Goal: Task Accomplishment & Management: Manage account settings

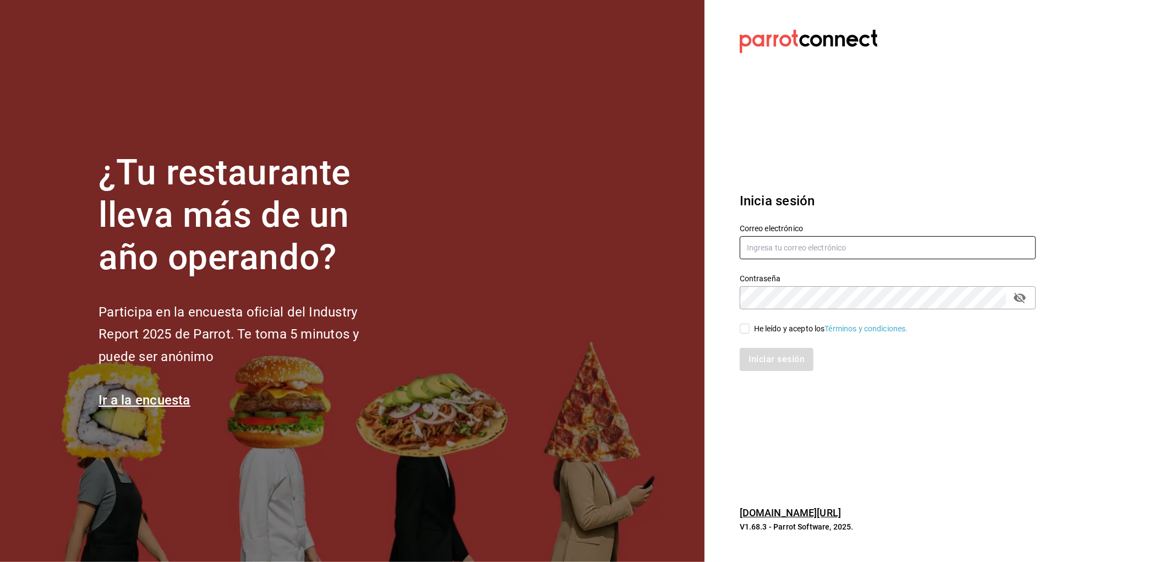
type input "marisquerialosplebes@gmail.com"
click at [763, 325] on div "He leído y acepto los Términos y condiciones." at bounding box center [831, 329] width 154 height 12
click at [750, 325] on input "He leído y acepto los Términos y condiciones." at bounding box center [745, 329] width 10 height 10
checkbox input "true"
click at [777, 354] on button "Iniciar sesión" at bounding box center [777, 359] width 75 height 23
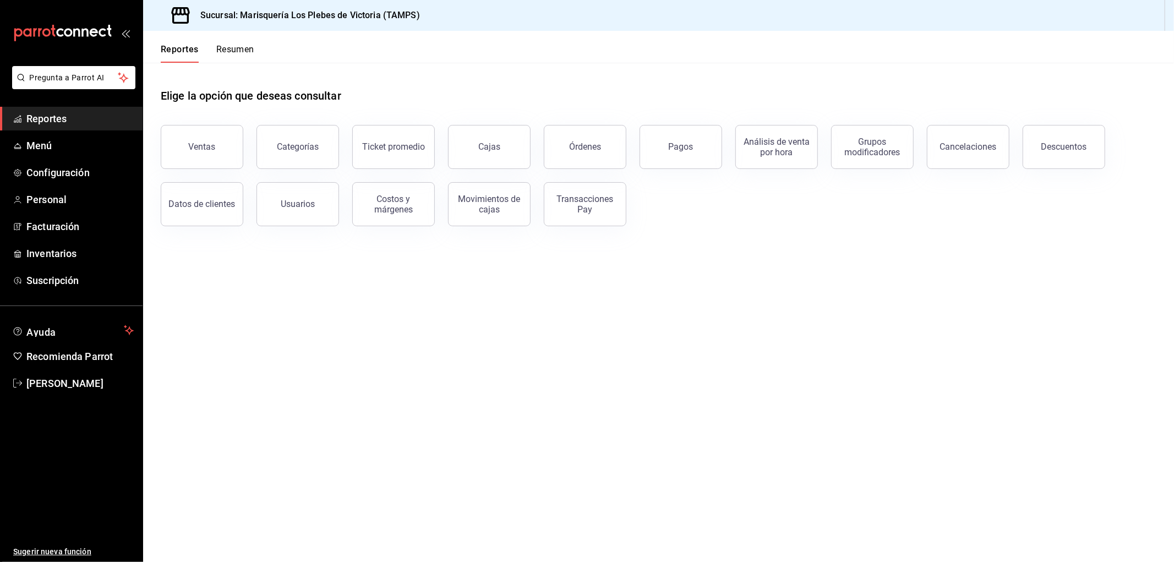
click at [236, 56] on button "Resumen" at bounding box center [235, 53] width 38 height 19
